Goal: Navigation & Orientation: Find specific page/section

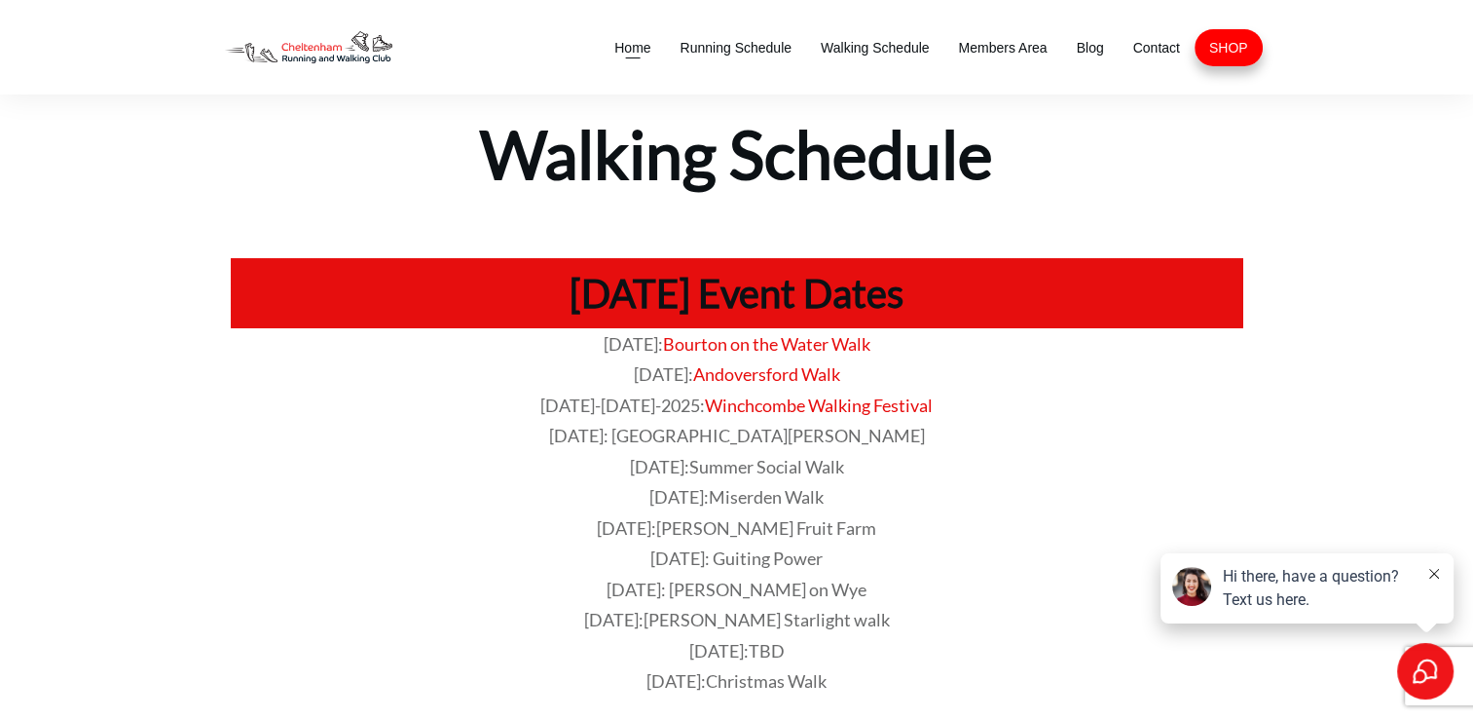
click at [632, 56] on span "Home" at bounding box center [632, 47] width 36 height 27
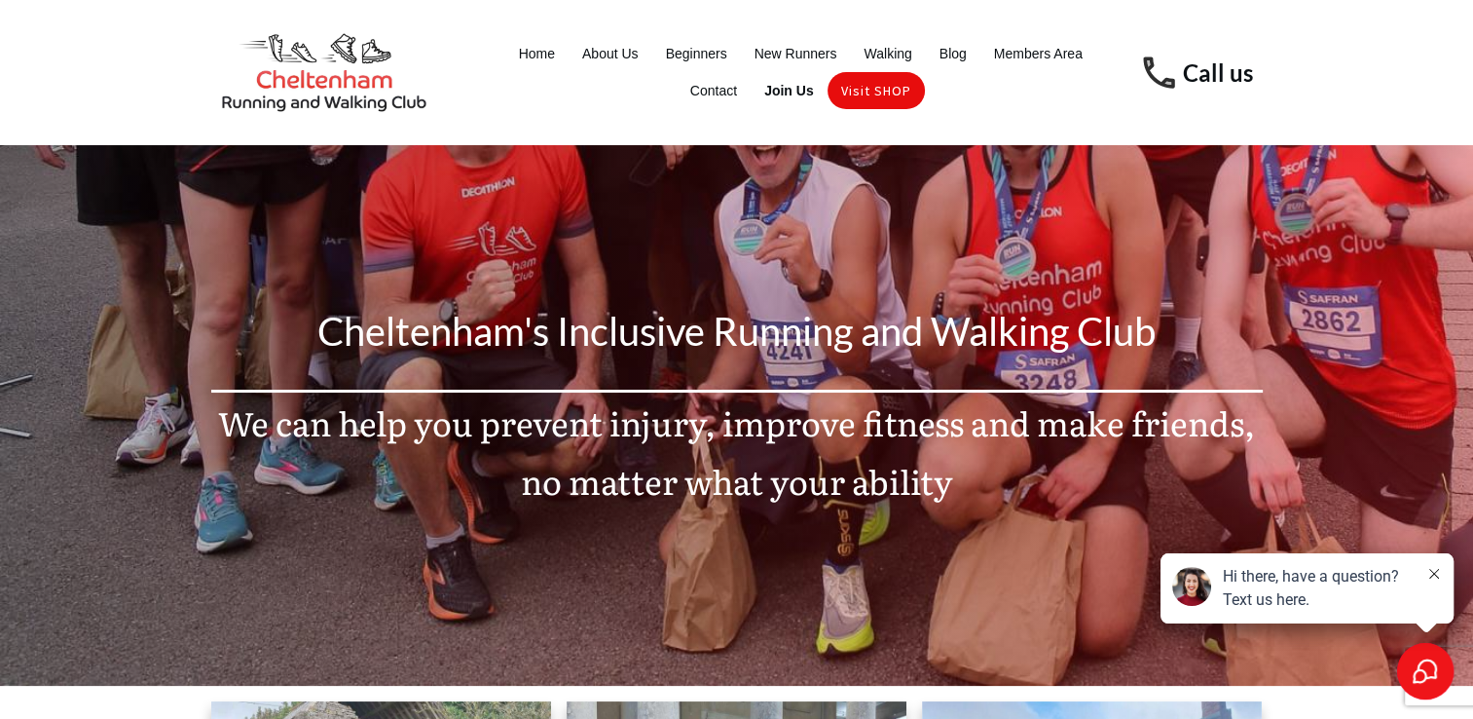
drag, startPoint x: 1471, startPoint y: 51, endPoint x: 1477, endPoint y: 104, distance: 53.9
